Goal: Find specific page/section

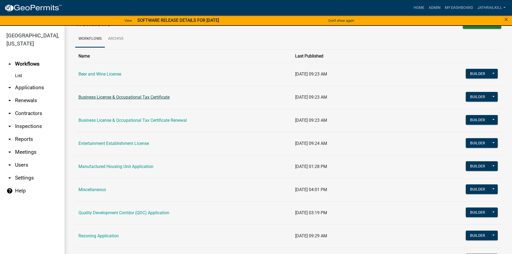
scroll to position [27, 0]
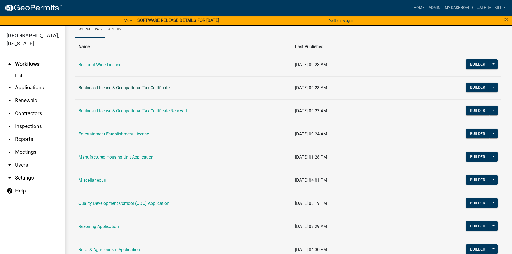
click at [142, 89] on link "Business License & Occupational Tax Certificate" at bounding box center [123, 87] width 91 height 5
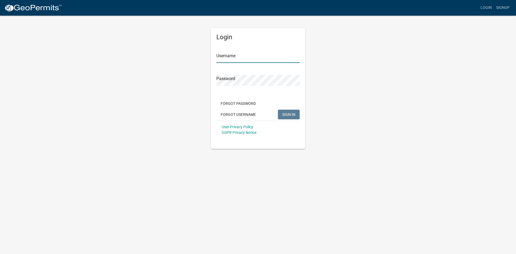
click at [236, 54] on input "Username" at bounding box center [257, 57] width 83 height 11
type input "jathrailkill"
click at [278, 110] on button "SIGN IN" at bounding box center [289, 115] width 22 height 10
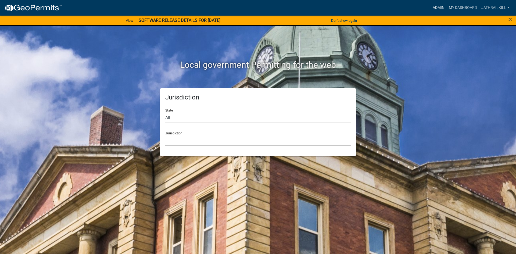
click at [433, 8] on link "Admin" at bounding box center [438, 8] width 16 height 10
